Goal: Task Accomplishment & Management: Use online tool/utility

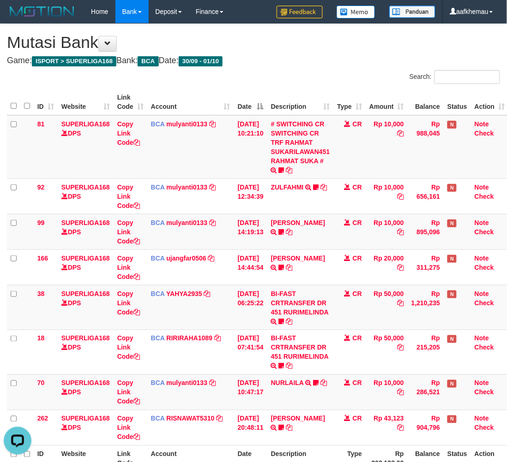
click at [301, 54] on div "**********" at bounding box center [253, 263] width 507 height 479
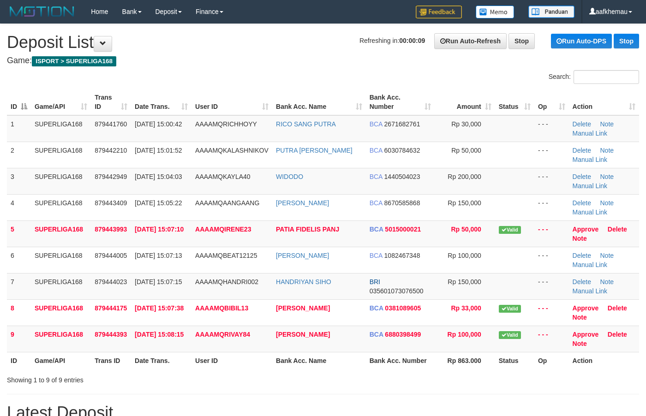
click at [293, 48] on h1 "Refreshing in: 00:00:09 Run Auto-Refresh Stop Run Auto-DPS Stop Deposit List" at bounding box center [323, 42] width 632 height 18
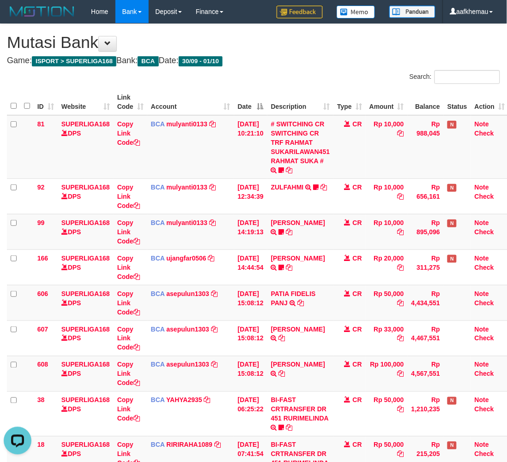
click at [331, 68] on div "**********" at bounding box center [253, 317] width 507 height 586
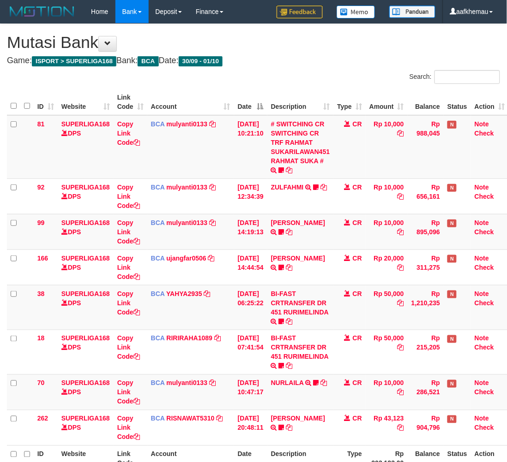
click at [337, 64] on h4 "Game: ISPORT > SUPERLIGA168 Bank: BCA Date: 30/09 - 01/10" at bounding box center [253, 60] width 493 height 9
click at [349, 56] on h4 "Game: ISPORT > SUPERLIGA168 Bank: BCA Date: 30/09 - 01/10" at bounding box center [253, 60] width 493 height 9
drag, startPoint x: 330, startPoint y: 67, endPoint x: 330, endPoint y: 56, distance: 11.1
click at [330, 68] on div "**********" at bounding box center [253, 263] width 507 height 479
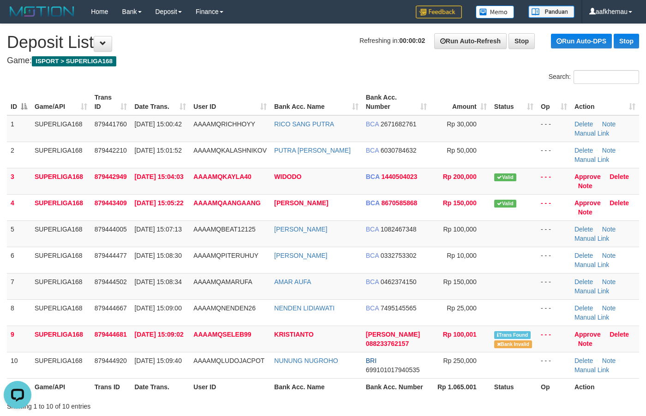
click at [302, 42] on h1 "Refreshing in: 00:00:02 Run Auto-Refresh Stop Run Auto-DPS Stop Deposit List" at bounding box center [323, 42] width 632 height 18
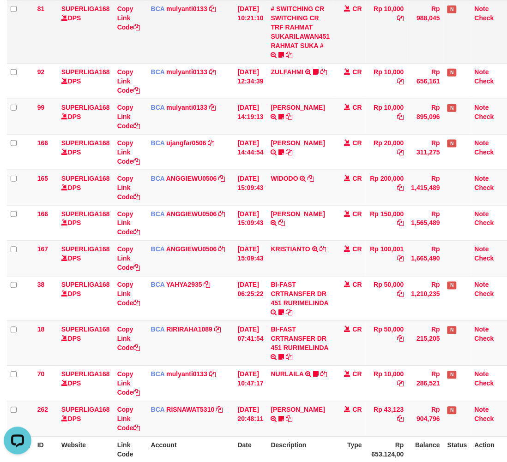
click at [390, 43] on td "Rp 10,000" at bounding box center [386, 32] width 42 height 64
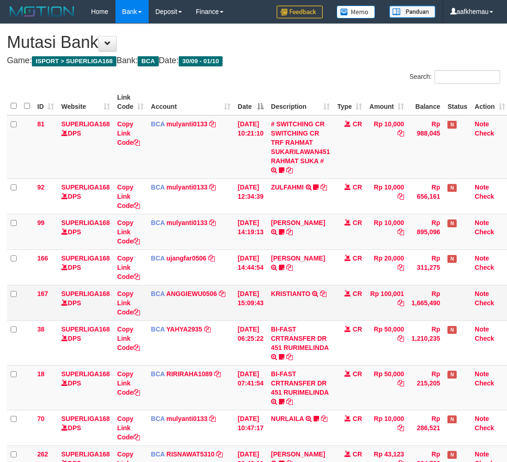
scroll to position [66, 0]
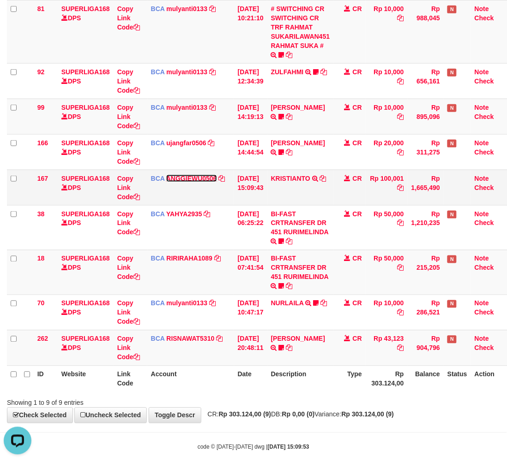
click at [208, 176] on link "ANGGIEWU0506" at bounding box center [191, 178] width 51 height 7
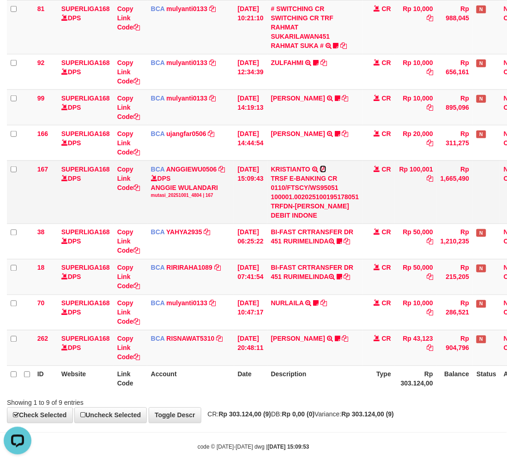
click at [326, 168] on icon at bounding box center [323, 169] width 6 height 6
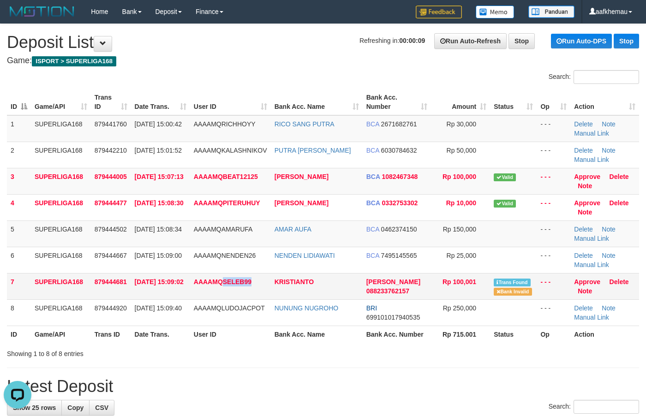
copy span "SELEB99"
drag, startPoint x: 250, startPoint y: 295, endPoint x: 225, endPoint y: 291, distance: 25.8
click at [225, 291] on td "AAAAMQSELEB99" at bounding box center [230, 286] width 81 height 26
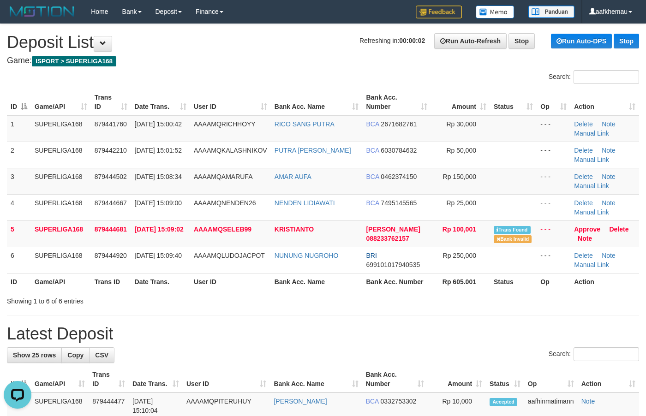
drag, startPoint x: 322, startPoint y: 59, endPoint x: 289, endPoint y: 169, distance: 114.6
click at [320, 60] on h4 "Game: ISPORT > SUPERLIGA168" at bounding box center [323, 60] width 632 height 9
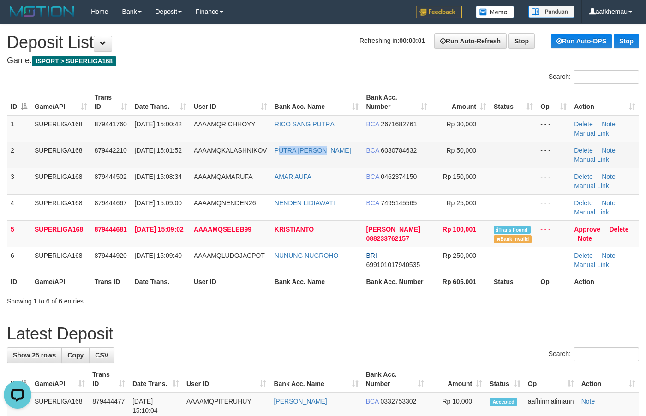
copy link "UTRA IRYANDI"
drag, startPoint x: 337, startPoint y: 152, endPoint x: 278, endPoint y: 157, distance: 59.7
click at [278, 157] on td "PUTRA [PERSON_NAME]" at bounding box center [317, 155] width 92 height 26
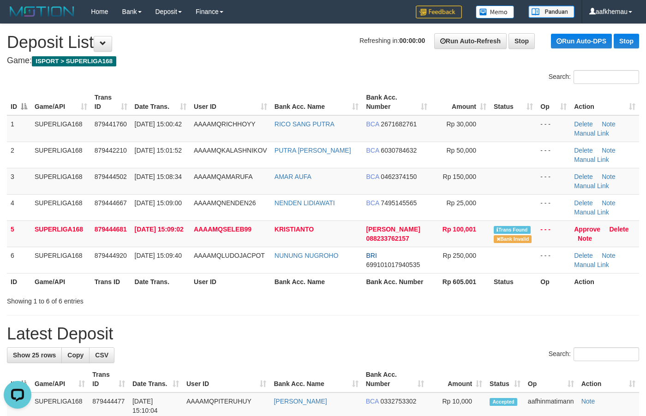
click at [265, 44] on h1 "Refreshing in: 00:00:00 Run Auto-Refresh Stop Run Auto-DPS Stop Deposit List" at bounding box center [323, 42] width 632 height 18
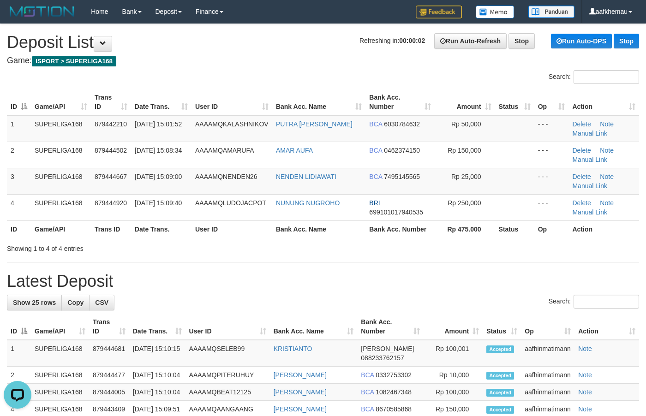
click at [284, 47] on h1 "Refreshing in: 00:00:02 Run Auto-Refresh Stop Run Auto-DPS Stop Deposit List" at bounding box center [323, 42] width 632 height 18
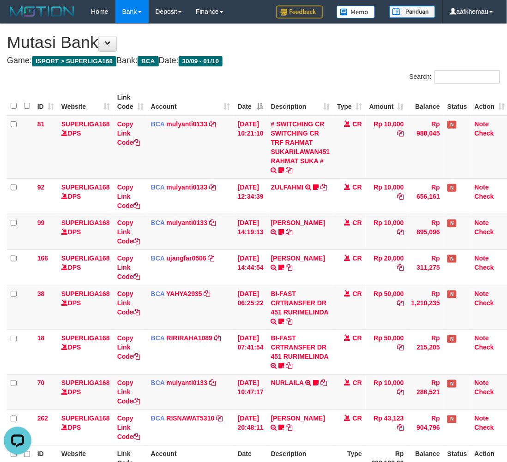
click at [314, 96] on th "Description" at bounding box center [300, 102] width 66 height 26
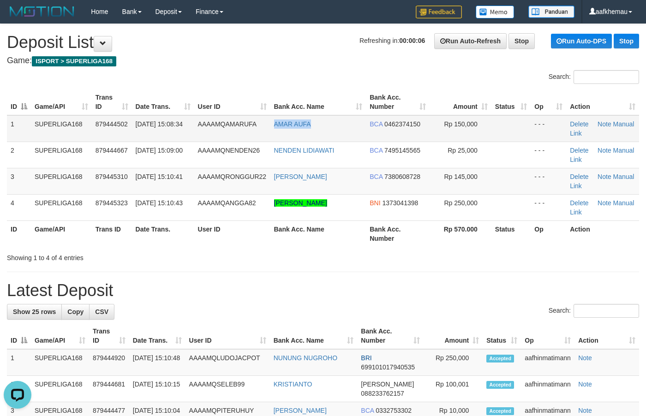
drag, startPoint x: 287, startPoint y: 133, endPoint x: 271, endPoint y: 133, distance: 15.7
click at [271, 133] on td "AMAR AUFA" at bounding box center [318, 128] width 96 height 27
copy link "AMAR AUFA"
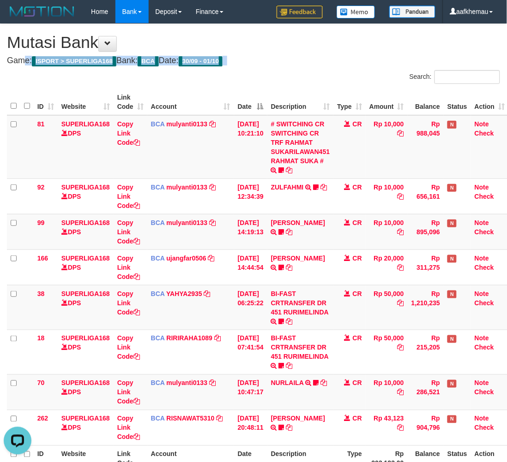
drag, startPoint x: 317, startPoint y: 46, endPoint x: 321, endPoint y: 42, distance: 6.2
click at [320, 50] on h1 "Mutasi Bank" at bounding box center [253, 42] width 493 height 18
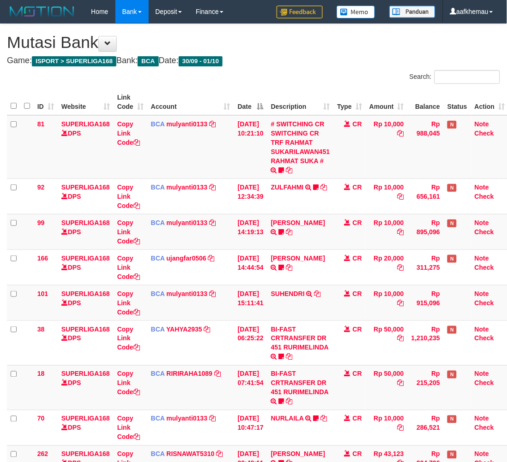
drag, startPoint x: 291, startPoint y: 49, endPoint x: 295, endPoint y: 42, distance: 8.1
click at [293, 39] on h1 "Mutasi Bank" at bounding box center [253, 42] width 493 height 18
click at [179, 296] on link "mulyanti0133" at bounding box center [187, 293] width 41 height 7
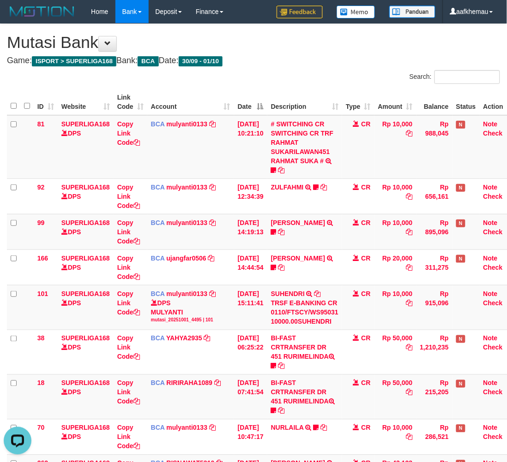
drag, startPoint x: 341, startPoint y: 65, endPoint x: 347, endPoint y: 65, distance: 6.0
click at [341, 65] on h4 "Game: ISPORT > SUPERLIGA168 Bank: BCA Date: 30/09 - 01/10" at bounding box center [253, 60] width 493 height 9
click at [300, 51] on div "**********" at bounding box center [253, 286] width 507 height 524
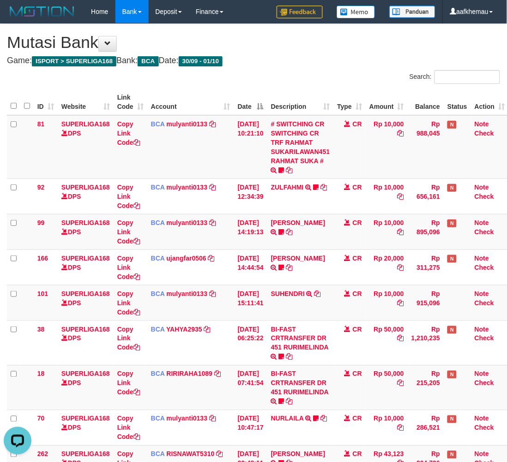
drag, startPoint x: 296, startPoint y: 68, endPoint x: 299, endPoint y: 73, distance: 5.6
click at [300, 73] on div "**********" at bounding box center [253, 281] width 507 height 515
drag, startPoint x: 321, startPoint y: 46, endPoint x: 319, endPoint y: 40, distance: 6.7
click at [319, 40] on h1 "Mutasi Bank" at bounding box center [253, 42] width 493 height 18
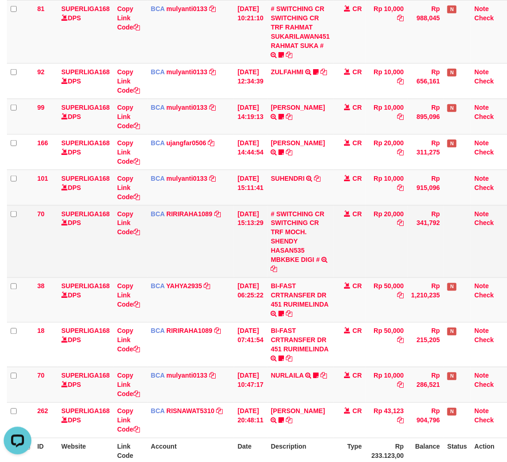
click at [365, 220] on td "CR" at bounding box center [349, 241] width 32 height 72
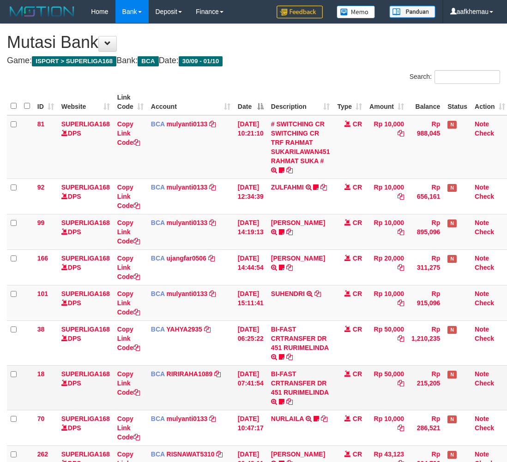
scroll to position [66, 0]
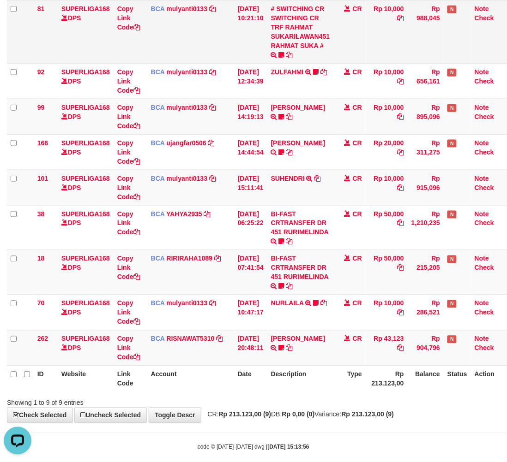
click at [405, 39] on td "Rp 10,000" at bounding box center [386, 32] width 42 height 64
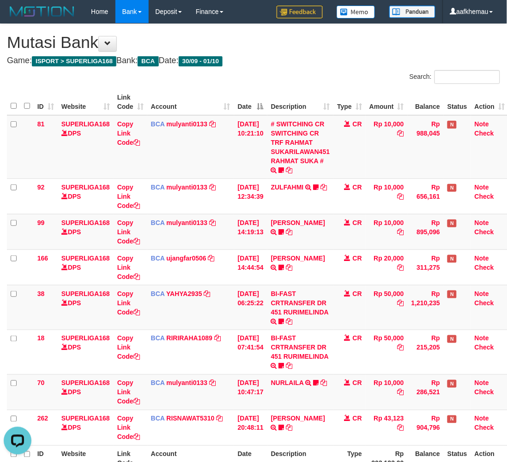
click at [330, 48] on h1 "Mutasi Bank" at bounding box center [253, 42] width 493 height 18
click at [314, 63] on h4 "Game: ISPORT > SUPERLIGA168 Bank: BCA Date: 30/09 - 01/10" at bounding box center [253, 60] width 493 height 9
click at [340, 60] on h4 "Game: ISPORT > SUPERLIGA168 Bank: BCA Date: 30/09 - 01/10" at bounding box center [253, 60] width 493 height 9
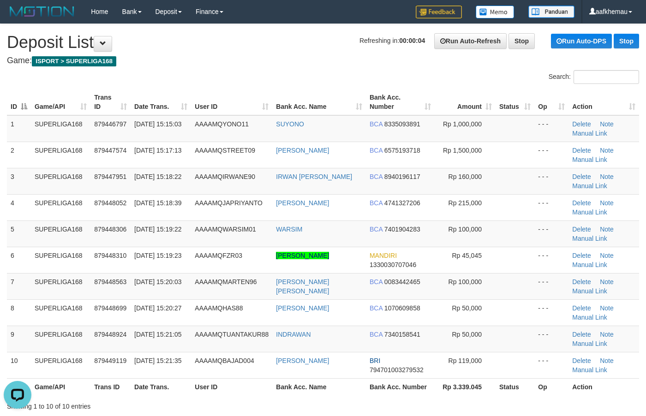
drag, startPoint x: 299, startPoint y: 48, endPoint x: 322, endPoint y: 77, distance: 36.4
click at [300, 49] on h1 "Refreshing in: 00:00:04 Run Auto-Refresh Stop Run Auto-DPS Stop Deposit List" at bounding box center [323, 42] width 632 height 18
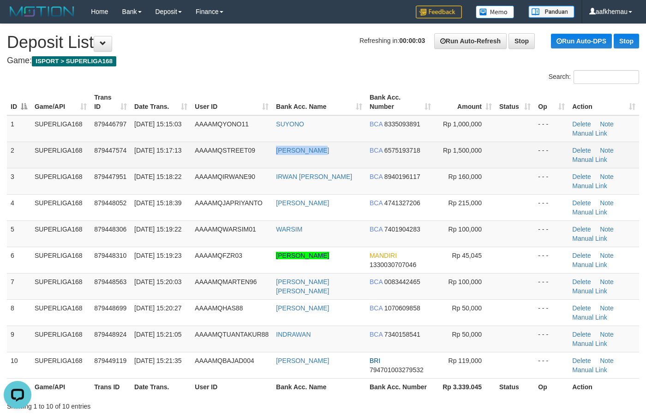
copy link "DERY ARYANTO"
drag, startPoint x: 344, startPoint y: 157, endPoint x: 274, endPoint y: 160, distance: 70.7
click at [274, 160] on td "DERY ARYANTO" at bounding box center [319, 155] width 94 height 26
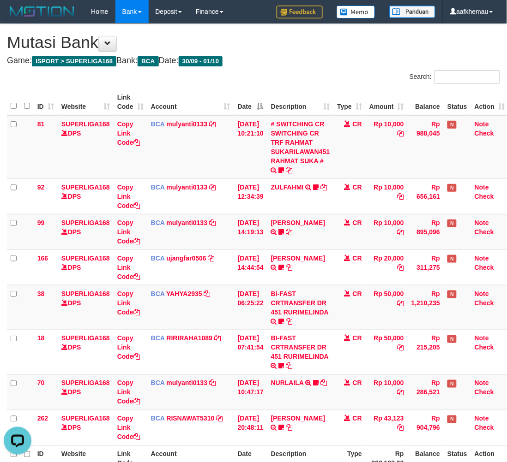
drag, startPoint x: 300, startPoint y: 43, endPoint x: 312, endPoint y: 48, distance: 12.9
click at [299, 37] on h1 "Mutasi Bank" at bounding box center [253, 42] width 493 height 18
click at [383, 64] on h4 "Game: ISPORT > SUPERLIGA168 Bank: BCA Date: 30/09 - 01/10" at bounding box center [253, 60] width 493 height 9
drag, startPoint x: 255, startPoint y: 44, endPoint x: 256, endPoint y: 40, distance: 4.7
click at [255, 32] on div "**********" at bounding box center [253, 263] width 507 height 479
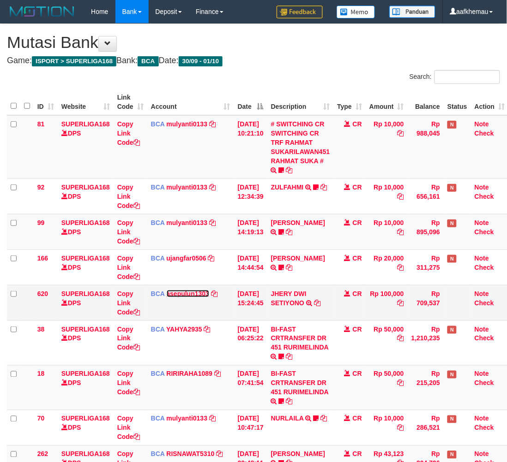
click at [195, 293] on link "asepulun1303" at bounding box center [188, 293] width 43 height 7
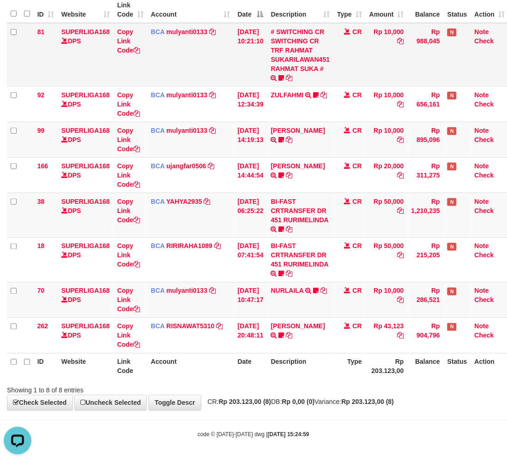
click at [372, 59] on td "Rp 10,000" at bounding box center [386, 55] width 42 height 64
